Goal: Task Accomplishment & Management: Manage account settings

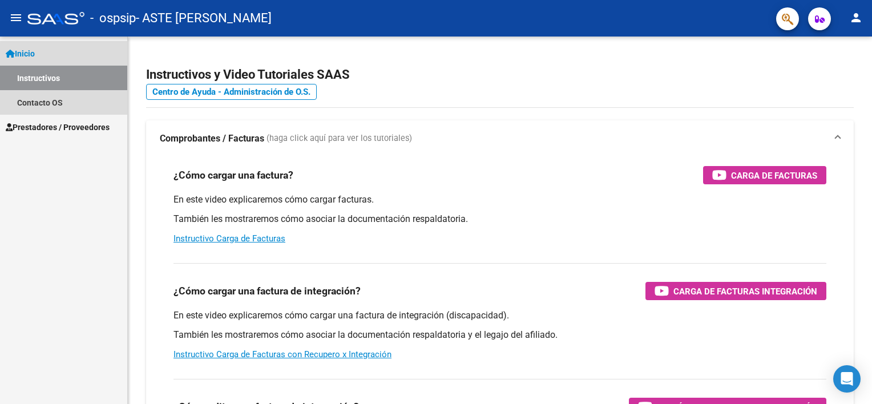
click at [33, 50] on span "Inicio" at bounding box center [20, 53] width 29 height 13
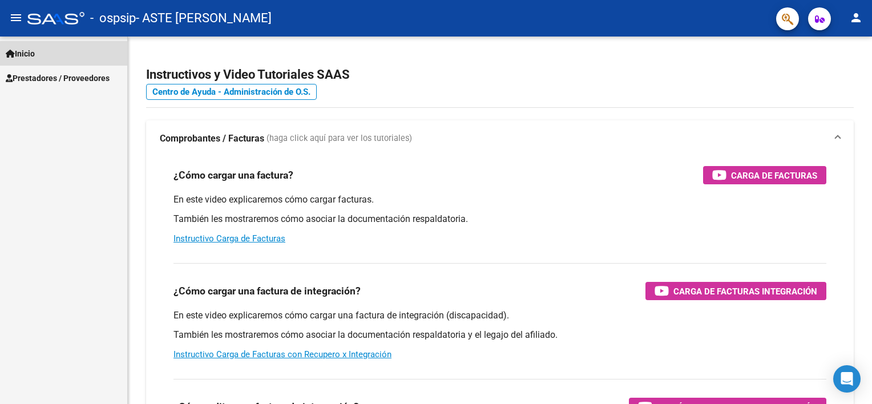
click at [33, 53] on span "Inicio" at bounding box center [20, 53] width 29 height 13
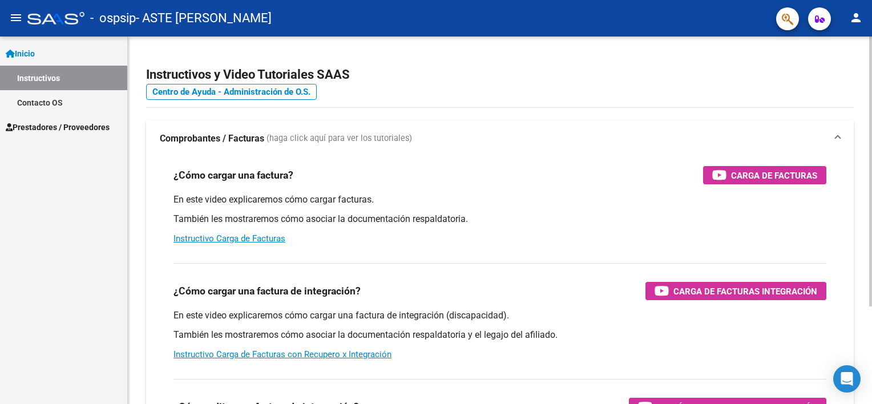
click at [852, 251] on div "Instructivos y Video Tutoriales SAAS Centro de Ayuda - Administración de O.S. C…" at bounding box center [501, 287] width 747 height 501
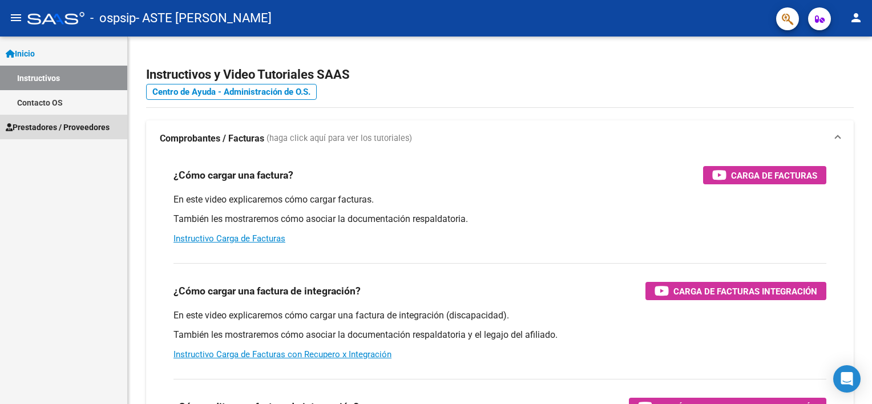
click at [42, 128] on span "Prestadores / Proveedores" at bounding box center [58, 127] width 104 height 13
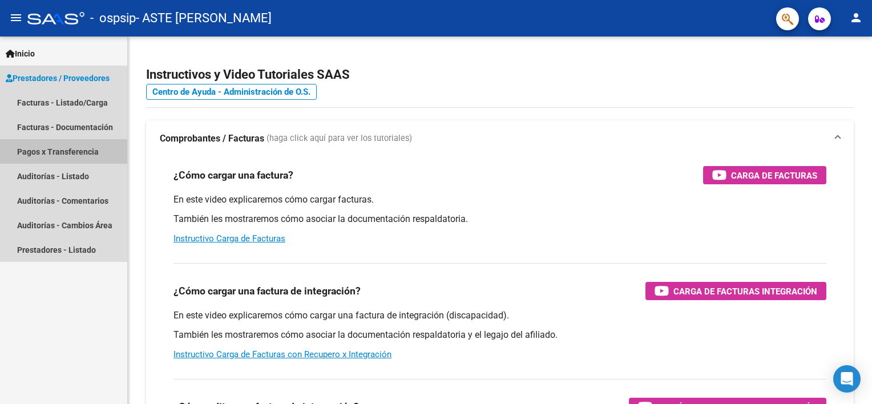
click at [59, 149] on link "Pagos x Transferencia" at bounding box center [63, 151] width 127 height 25
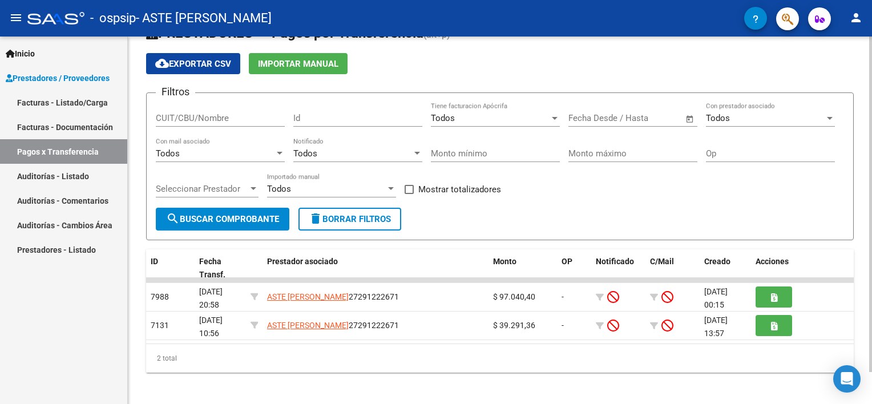
scroll to position [32, 0]
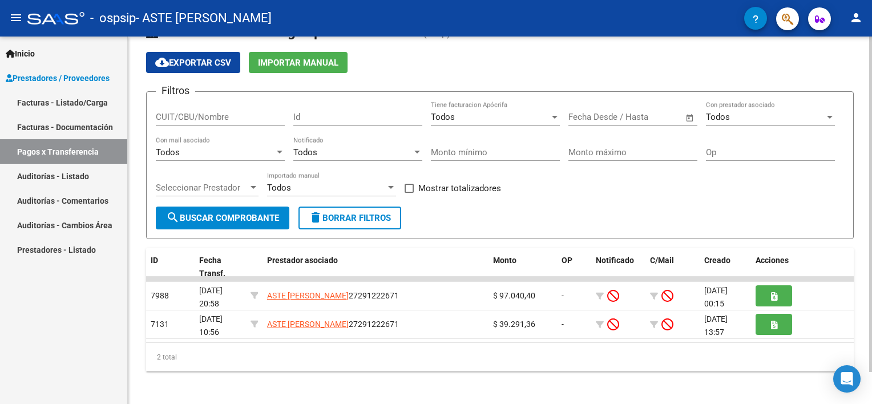
click at [872, 352] on html "menu - ospsip - ASTE [PERSON_NAME] person Inicio Instructivos Contacto OS Prest…" at bounding box center [436, 202] width 872 height 404
click at [342, 215] on span "delete Borrar Filtros" at bounding box center [350, 218] width 82 height 10
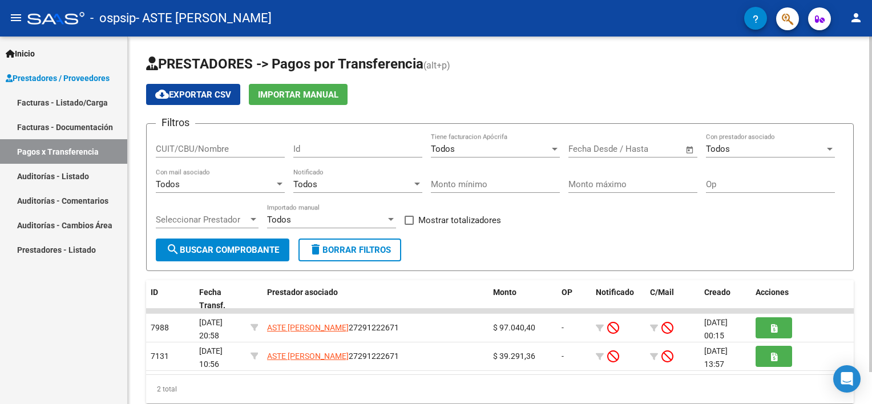
scroll to position [34, 0]
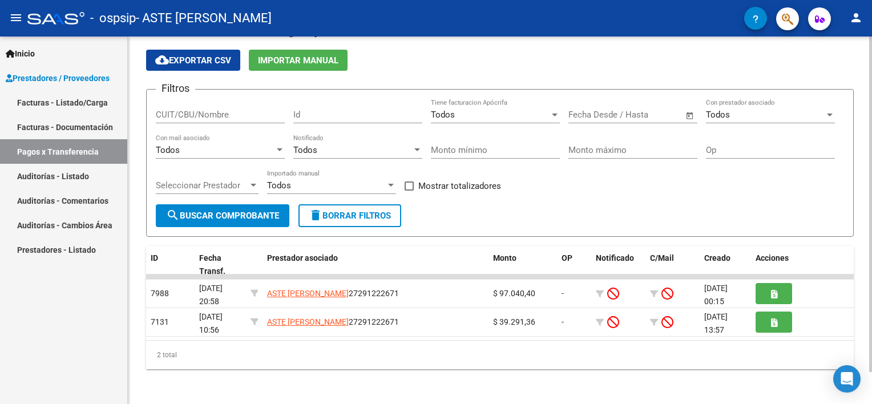
click at [872, 368] on html "menu - ospsip - ASTE [PERSON_NAME] person Inicio Instructivos Contacto OS Prest…" at bounding box center [436, 202] width 872 height 404
click at [171, 353] on div "2 total" at bounding box center [500, 355] width 708 height 29
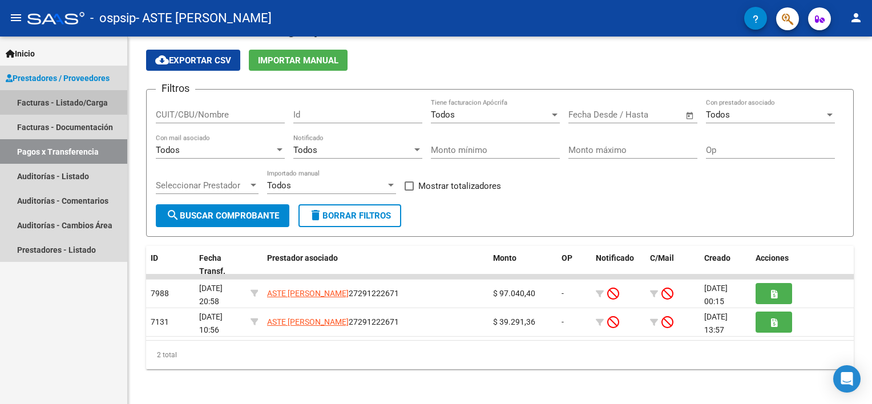
click at [73, 103] on link "Facturas - Listado/Carga" at bounding box center [63, 102] width 127 height 25
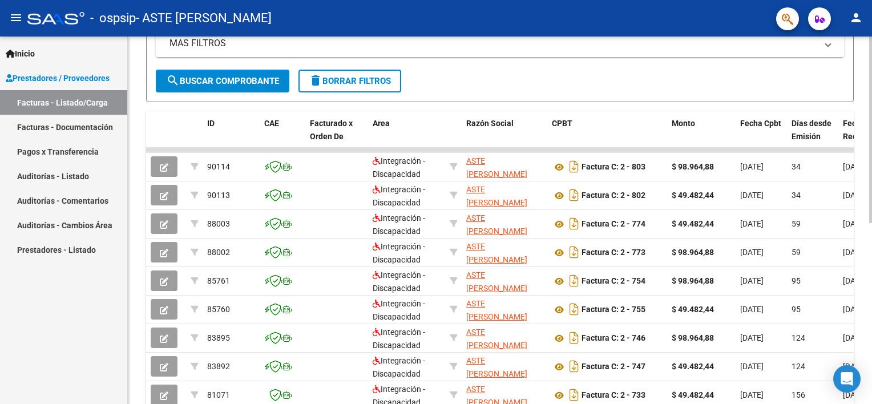
scroll to position [249, 0]
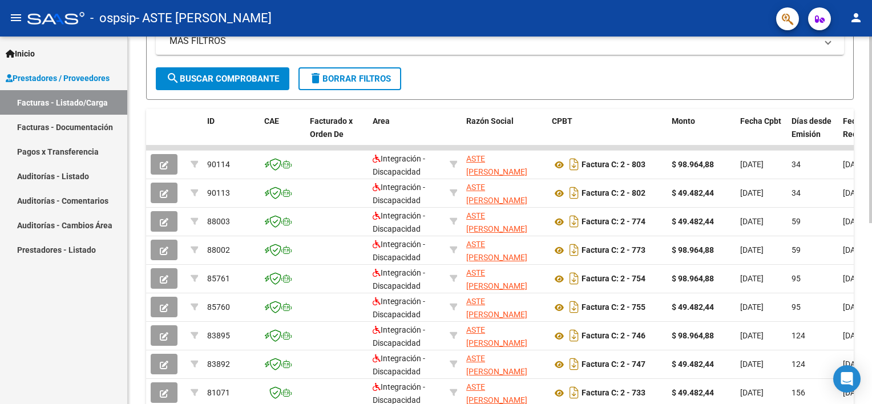
click at [872, 340] on html "menu - ospsip - ASTE [PERSON_NAME] person Inicio Instructivos Contacto OS Prest…" at bounding box center [436, 202] width 872 height 404
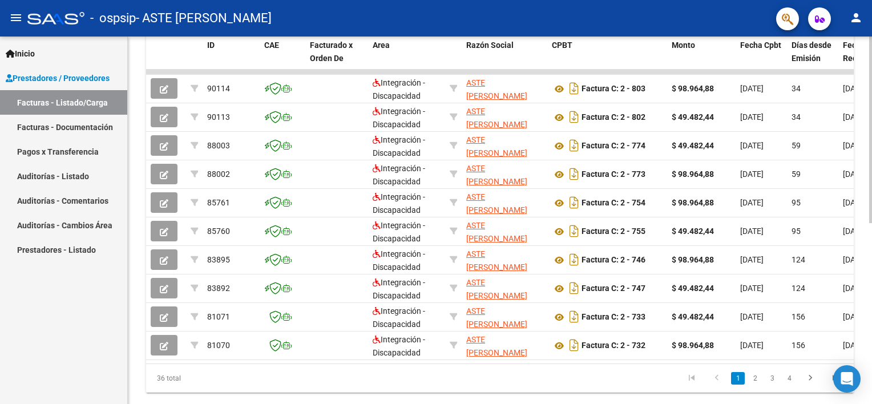
scroll to position [326, 0]
click at [872, 376] on html "menu - ospsip - ASTE [PERSON_NAME] person Inicio Instructivos Contacto OS Prest…" at bounding box center [436, 202] width 872 height 404
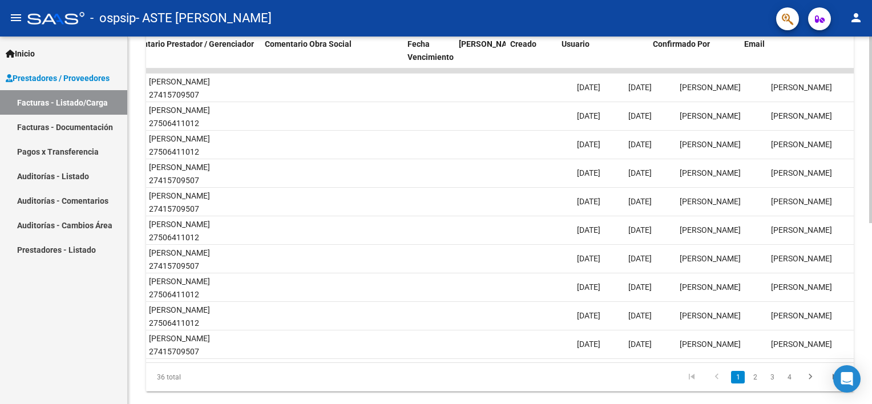
scroll to position [0, 1699]
